Goal: Task Accomplishment & Management: Complete application form

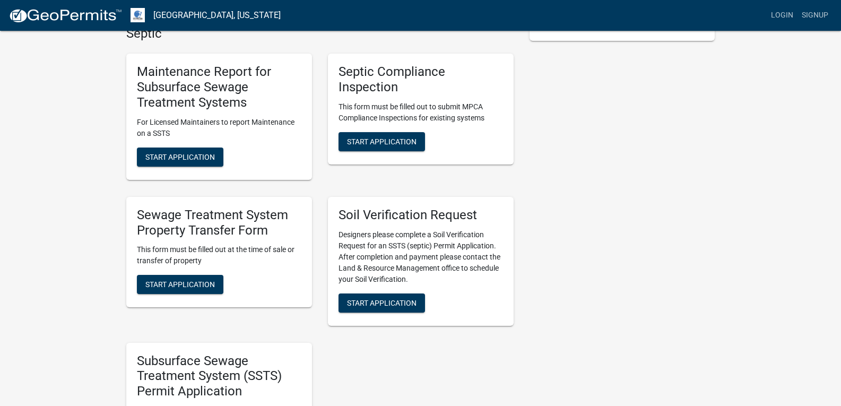
scroll to position [265, 0]
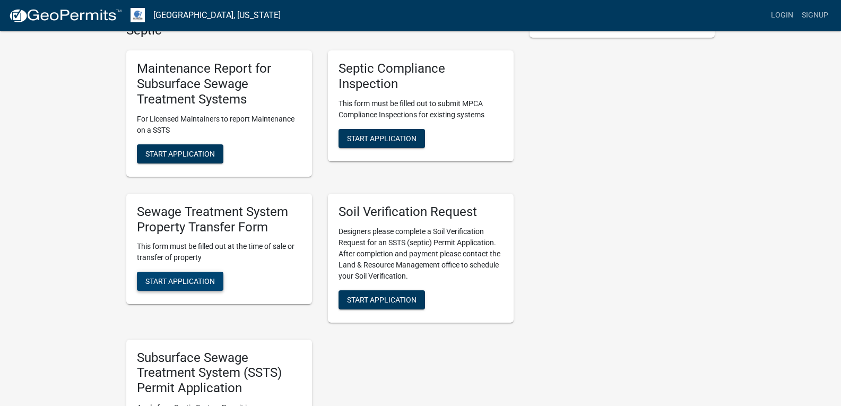
click at [194, 279] on span "Start Application" at bounding box center [180, 281] width 70 height 8
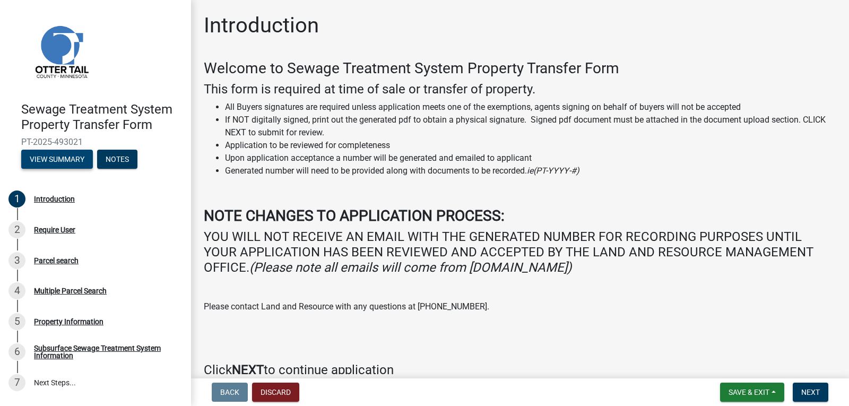
click at [53, 157] on button "View Summary" at bounding box center [57, 159] width 72 height 19
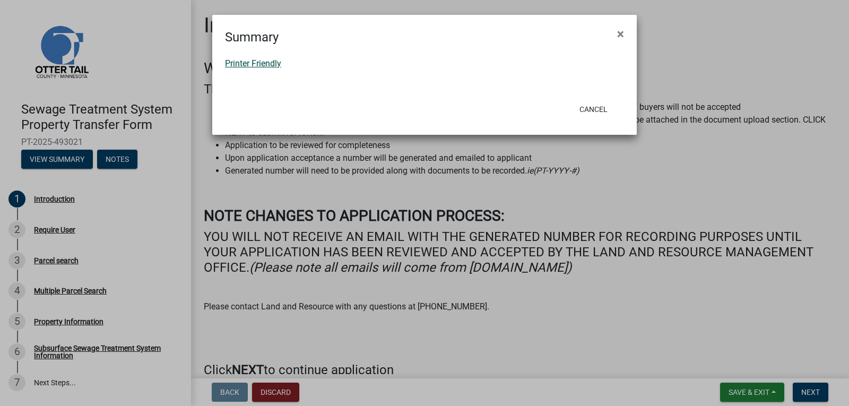
click at [269, 64] on link "Printer Friendly" at bounding box center [253, 63] width 56 height 10
click at [621, 35] on span "×" at bounding box center [620, 34] width 7 height 15
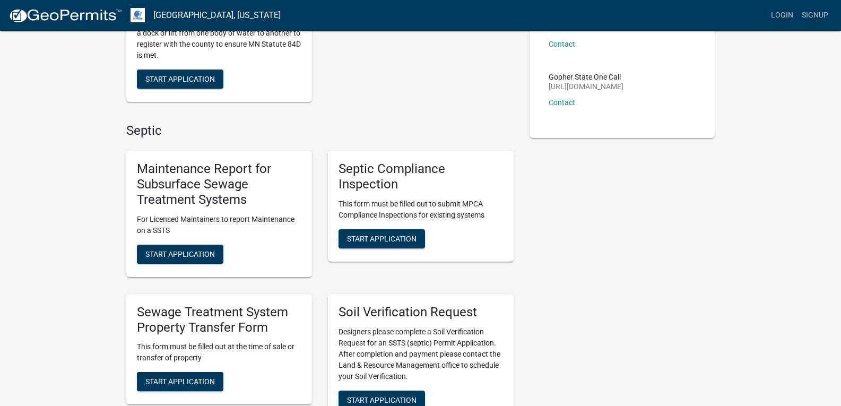
scroll to position [159, 0]
